Goal: Navigation & Orientation: Find specific page/section

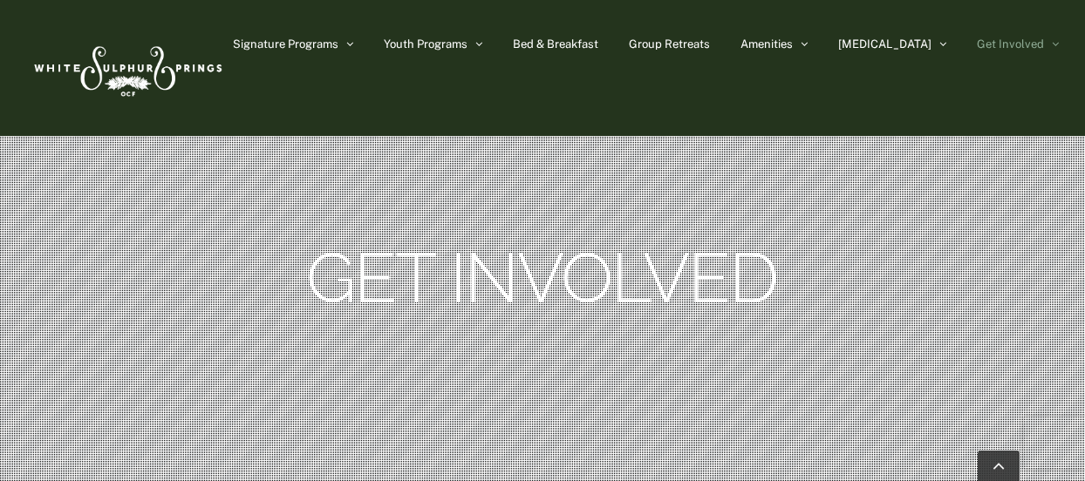
scroll to position [244, 0]
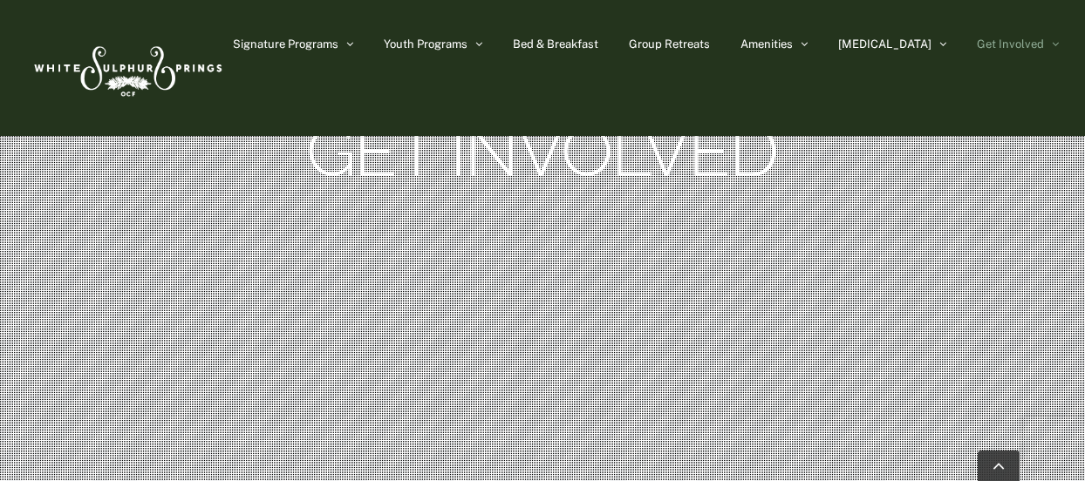
click at [335, 273] on rs-slide "Get Involved" at bounding box center [542, 145] width 1085 height 698
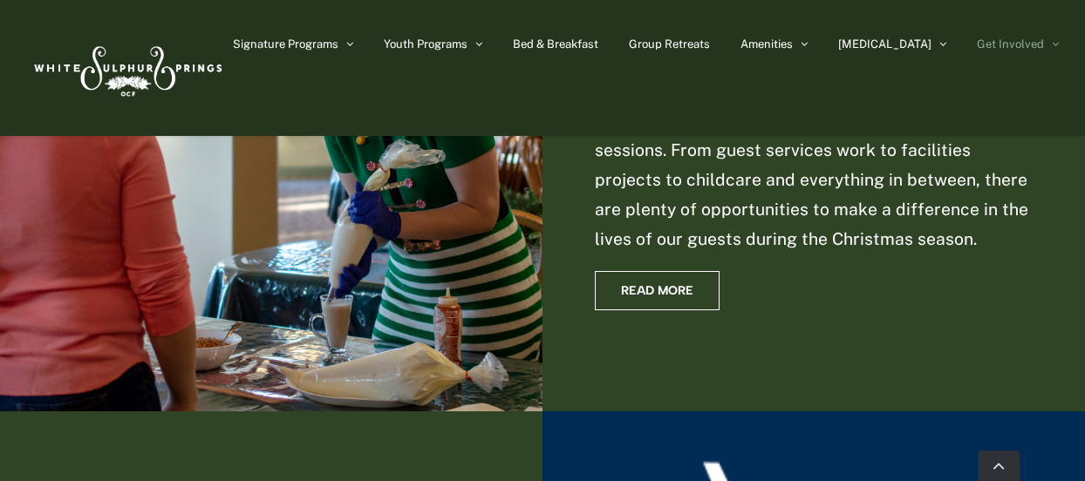
scroll to position [3360, 0]
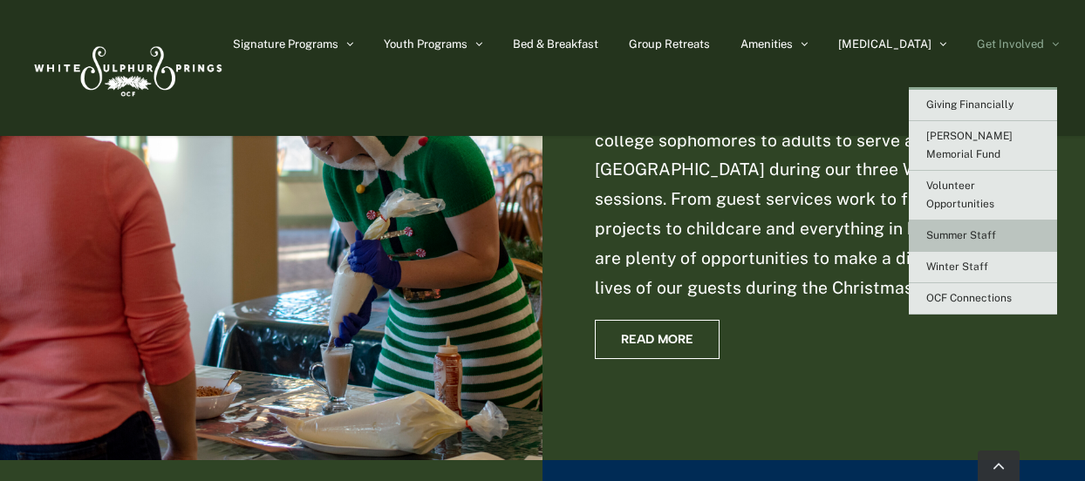
click at [968, 229] on span "Summer Staff" at bounding box center [961, 235] width 70 height 12
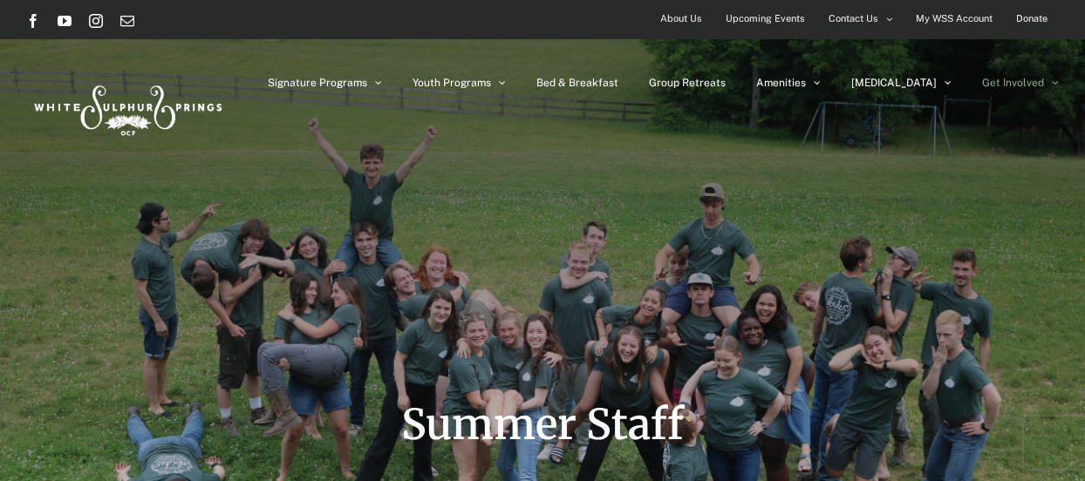
click at [682, 17] on span "About Us" at bounding box center [681, 18] width 42 height 25
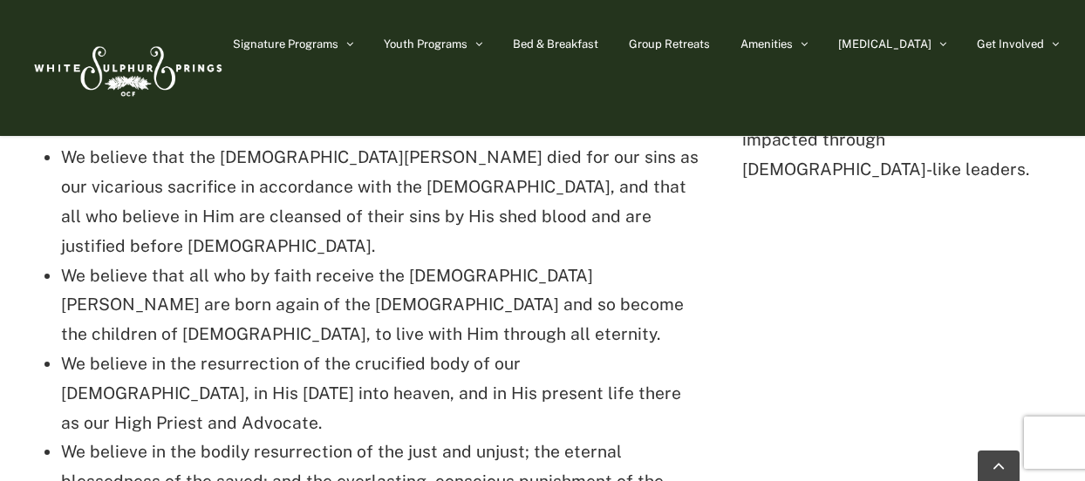
scroll to position [3559, 0]
